Goal: Transaction & Acquisition: Purchase product/service

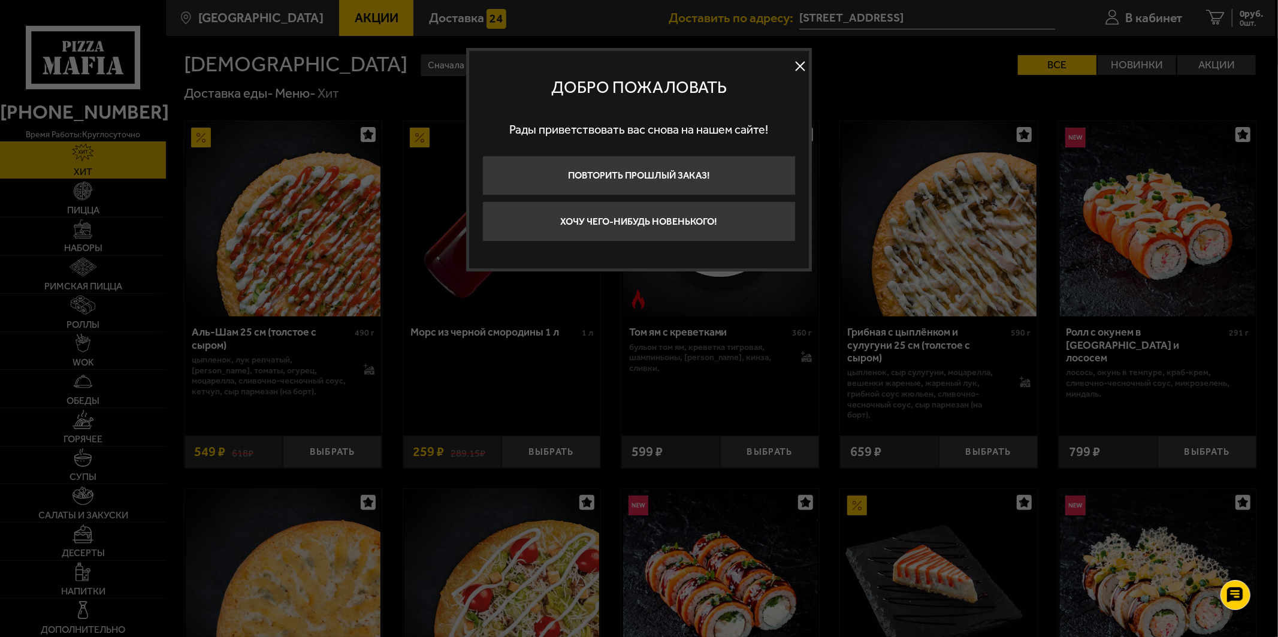
click at [794, 66] on button at bounding box center [800, 67] width 18 height 18
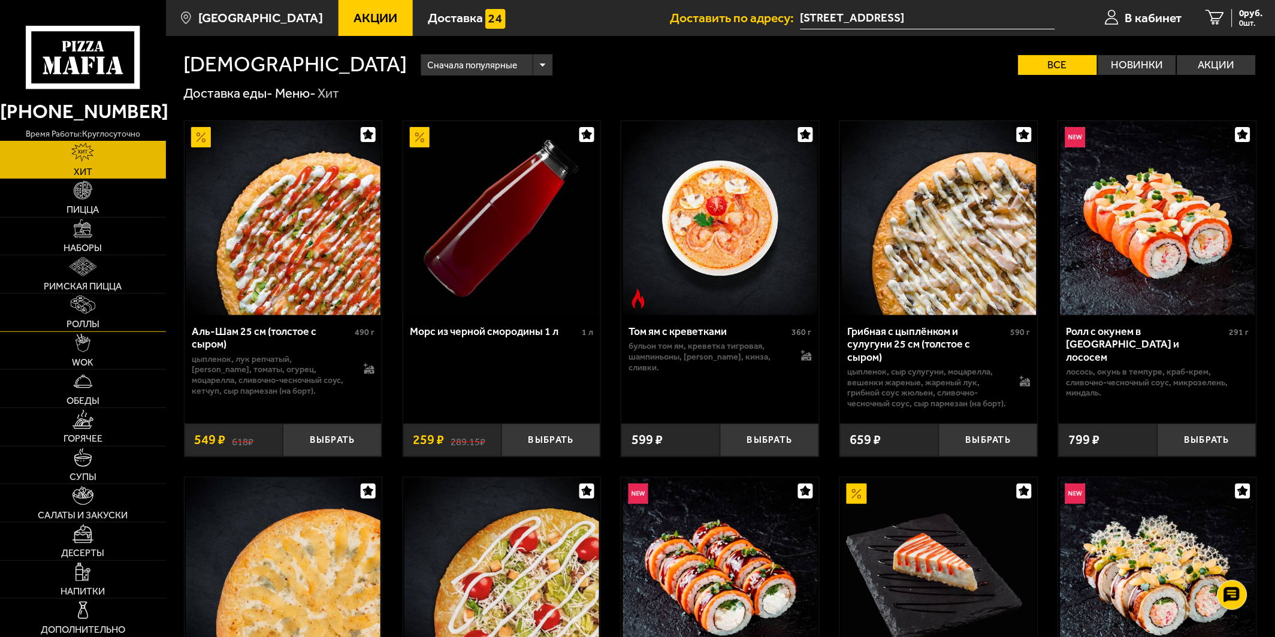
click at [66, 314] on link "Роллы" at bounding box center [83, 313] width 166 height 38
click at [1240, 6] on link "0 руб. 0 шт." at bounding box center [1234, 18] width 81 height 36
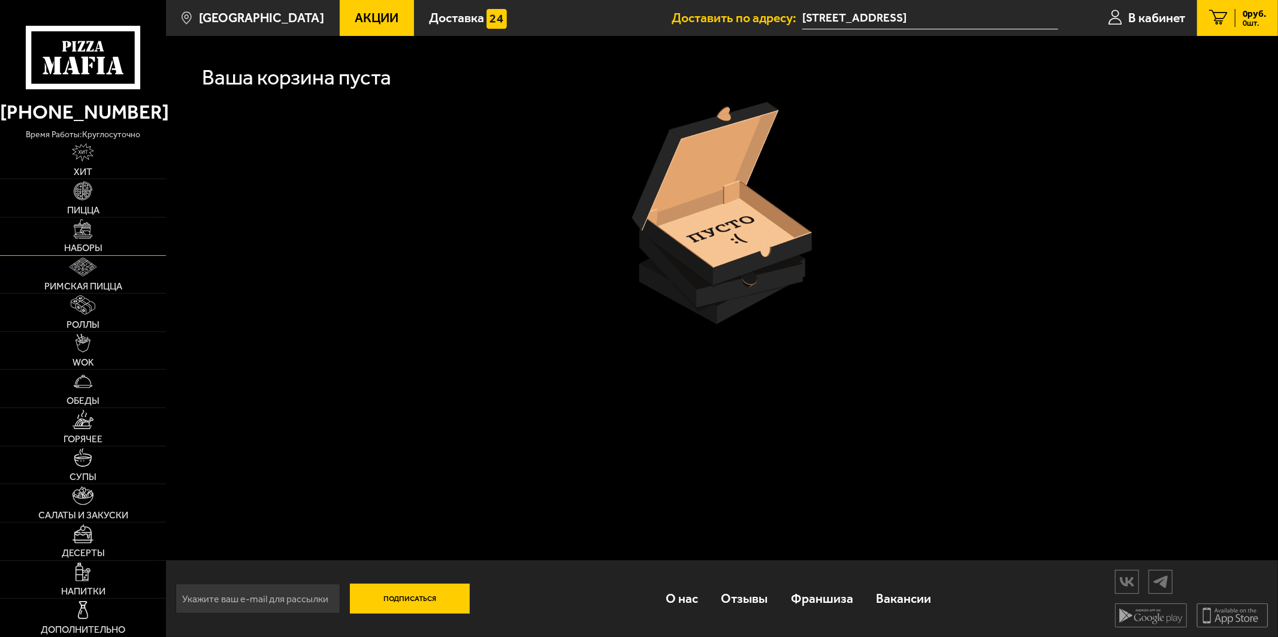
click at [100, 244] on span "Наборы" at bounding box center [83, 248] width 38 height 10
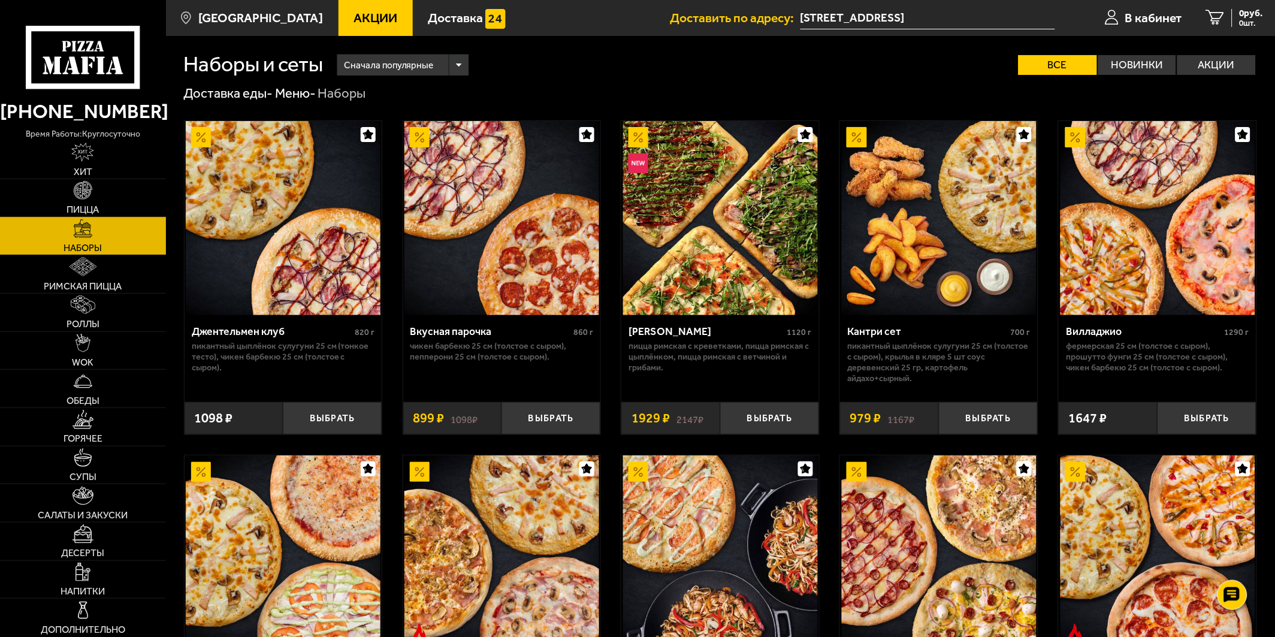
click at [125, 183] on link "Пицца" at bounding box center [83, 198] width 166 height 38
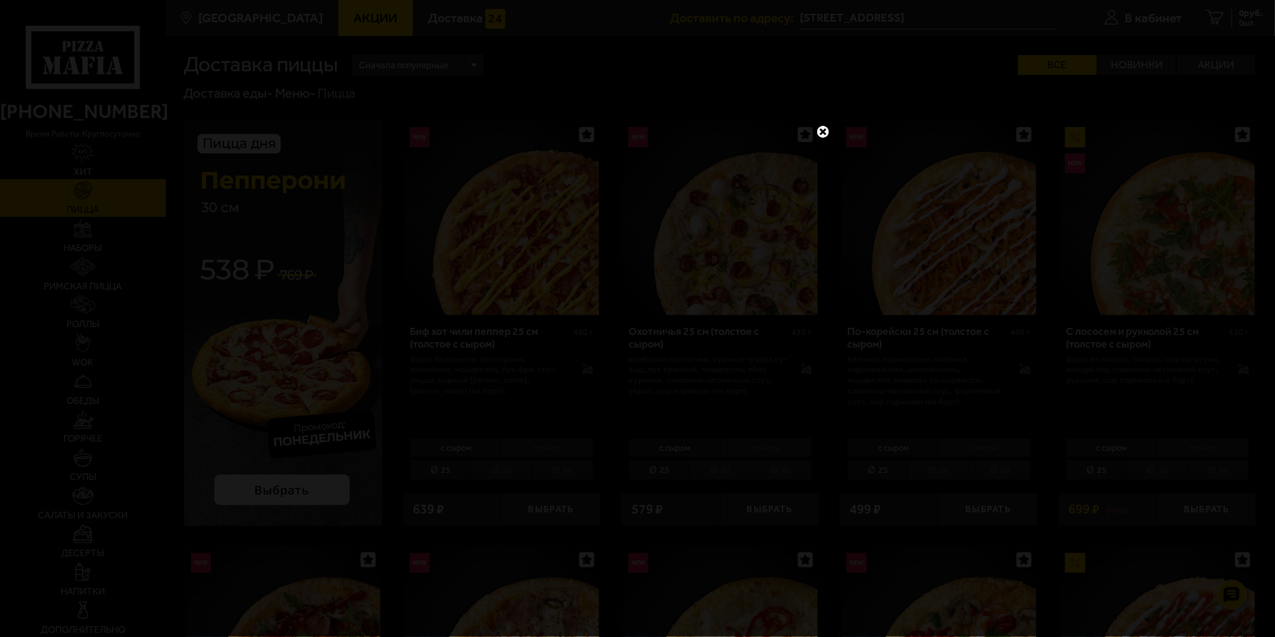
click at [817, 126] on link at bounding box center [824, 132] width 16 height 16
